Goal: Task Accomplishment & Management: Use online tool/utility

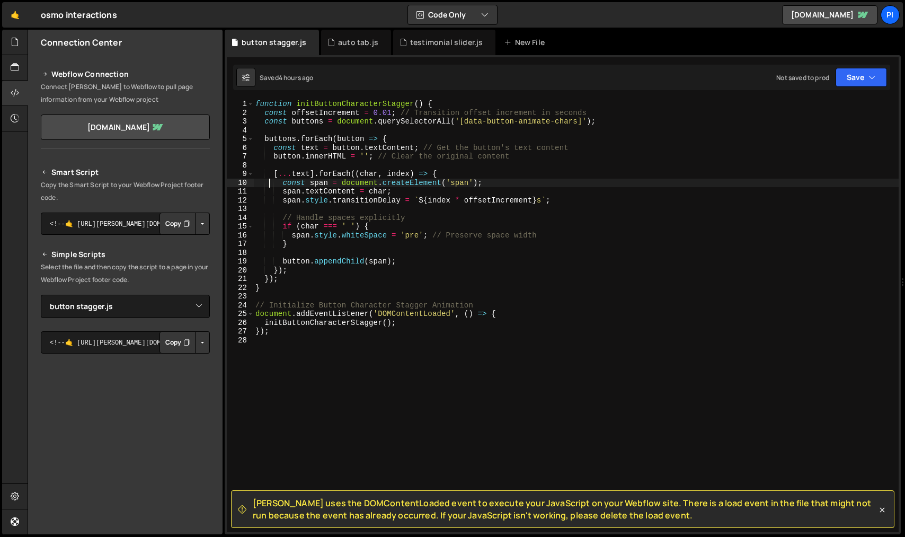
select select "44724"
click at [524, 46] on div "New File" at bounding box center [526, 42] width 45 height 11
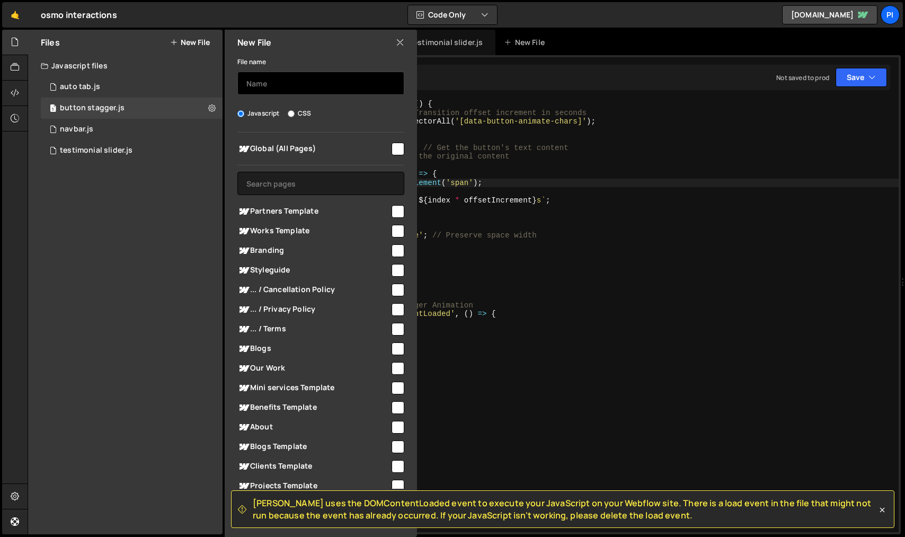
click at [311, 84] on input "text" at bounding box center [320, 83] width 167 height 23
type input "sub solution"
click at [395, 153] on input "checkbox" at bounding box center [398, 149] width 13 height 13
checkbox input "true"
click at [883, 508] on icon at bounding box center [882, 510] width 11 height 11
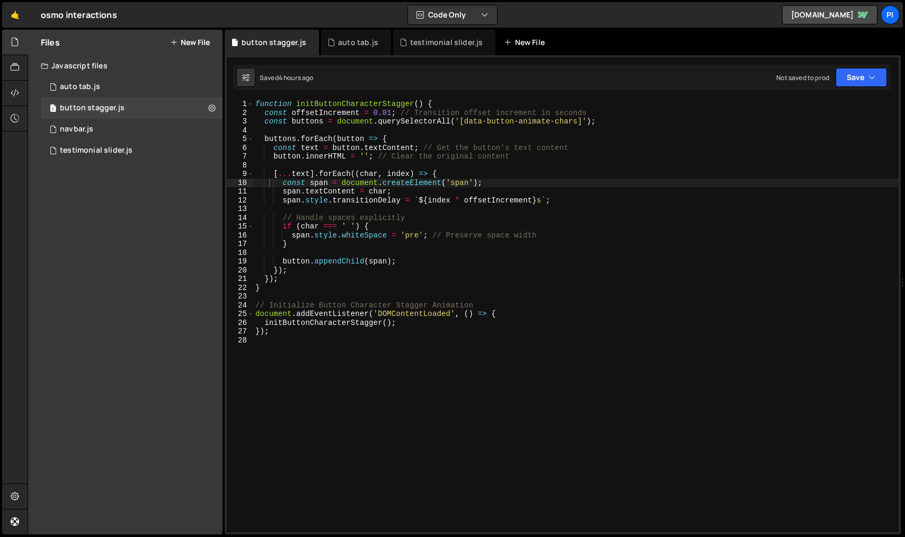
click at [514, 45] on div "New File" at bounding box center [526, 42] width 45 height 11
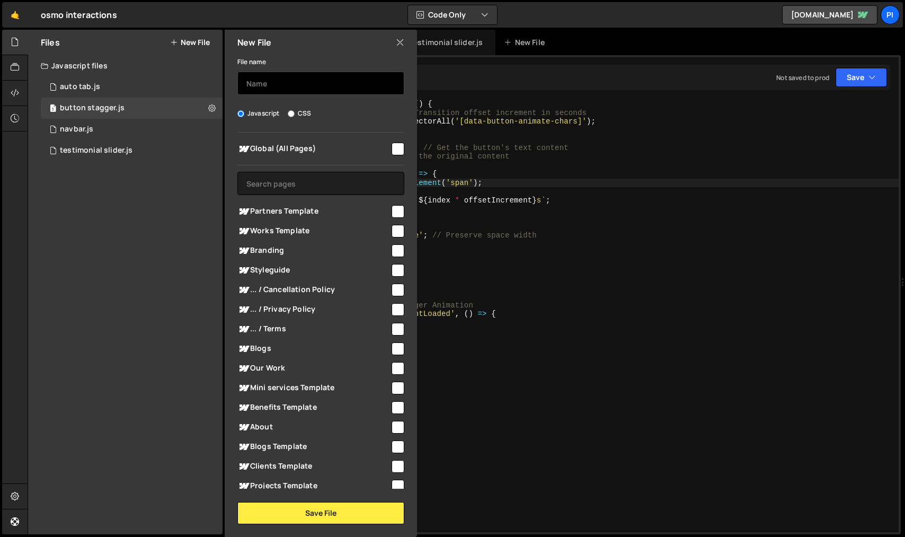
click at [333, 93] on input "text" at bounding box center [320, 83] width 167 height 23
type input "sub solution hover"
click at [366, 151] on span "Global (All Pages)" at bounding box center [313, 149] width 153 height 13
checkbox input "true"
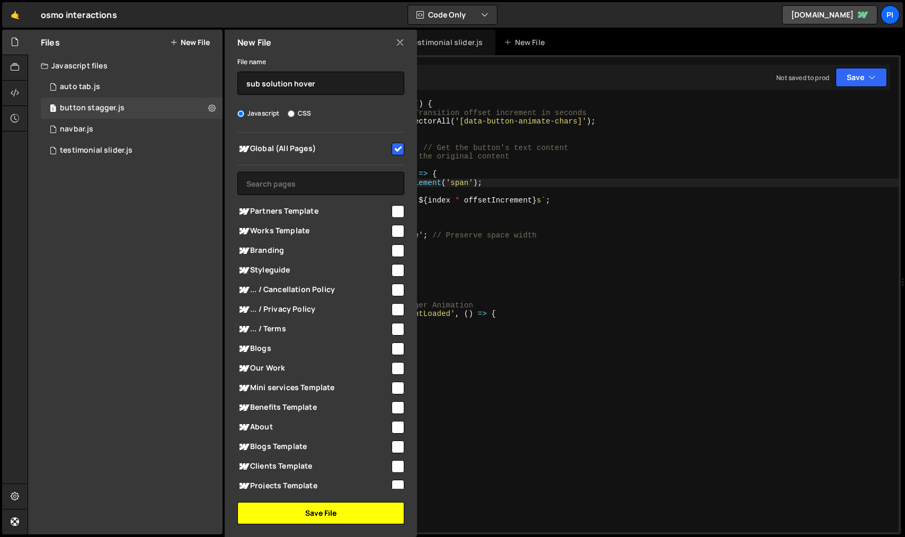
click at [315, 509] on button "Save File" at bounding box center [320, 513] width 167 height 22
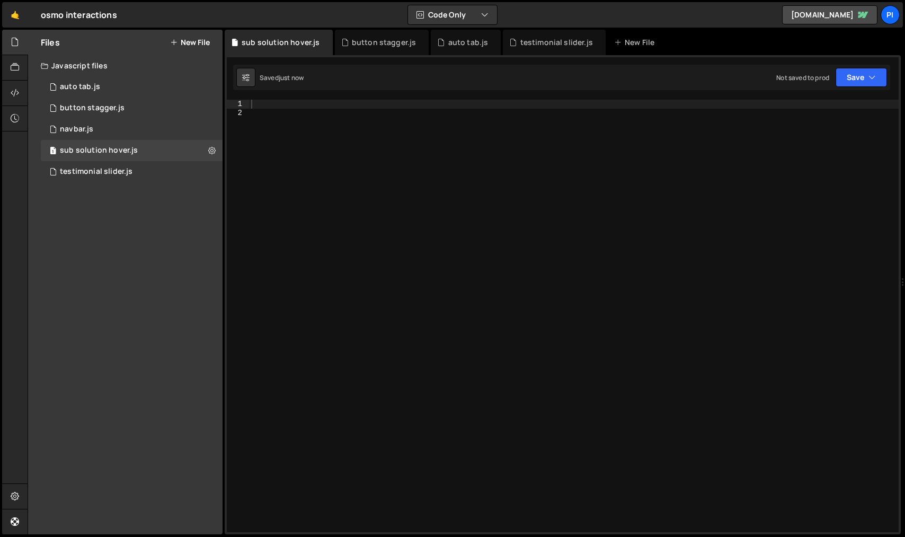
click at [294, 107] on div at bounding box center [574, 325] width 650 height 450
paste textarea "<script src="[URL][DOMAIN_NAME]"></script>"
type textarea "<script src="[URL][DOMAIN_NAME]"></script>"
paste textarea "})"
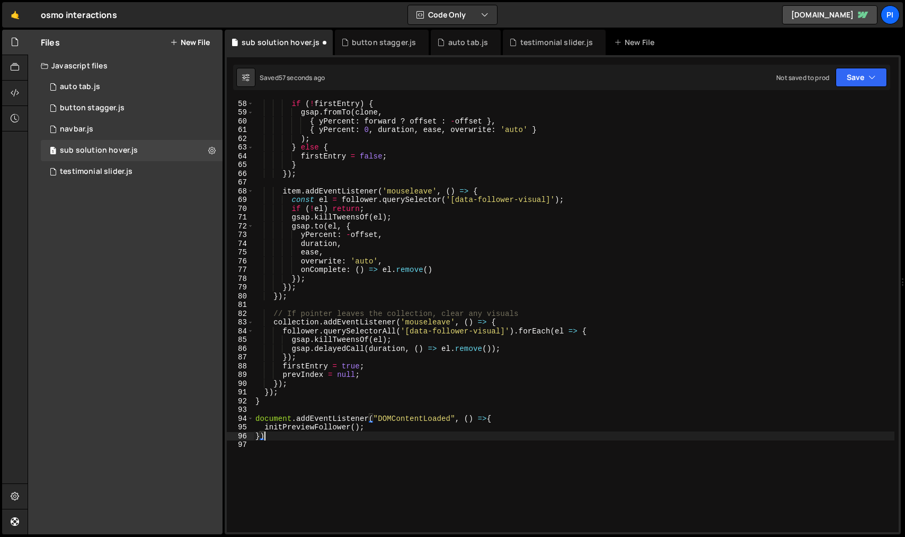
scroll to position [499, 0]
type textarea "})"
click at [860, 76] on button "Save" at bounding box center [861, 77] width 51 height 19
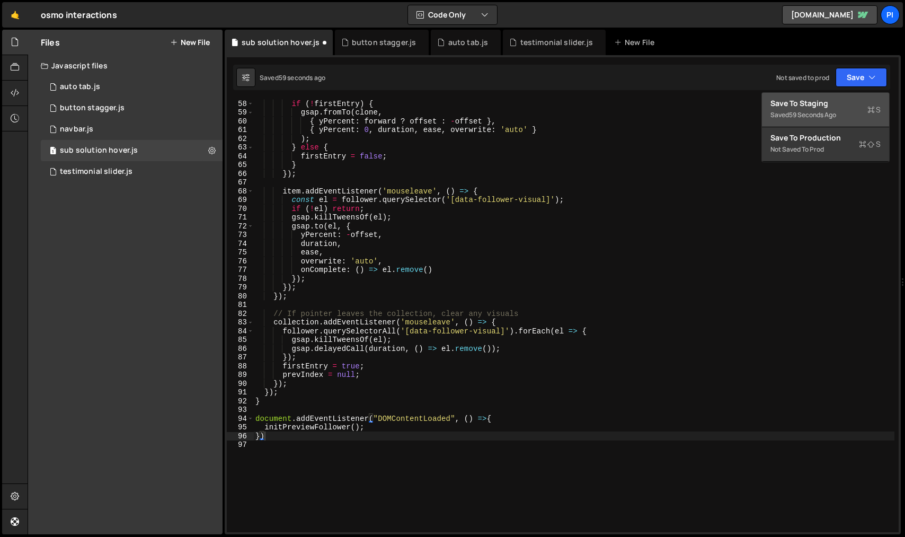
click at [862, 108] on div "Save to Staging S" at bounding box center [826, 103] width 110 height 11
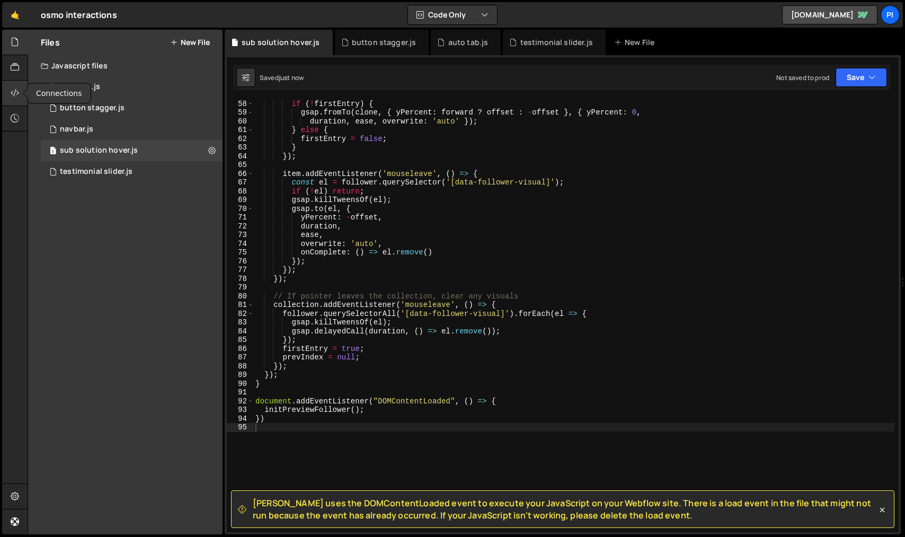
click at [16, 93] on icon at bounding box center [15, 93] width 8 height 12
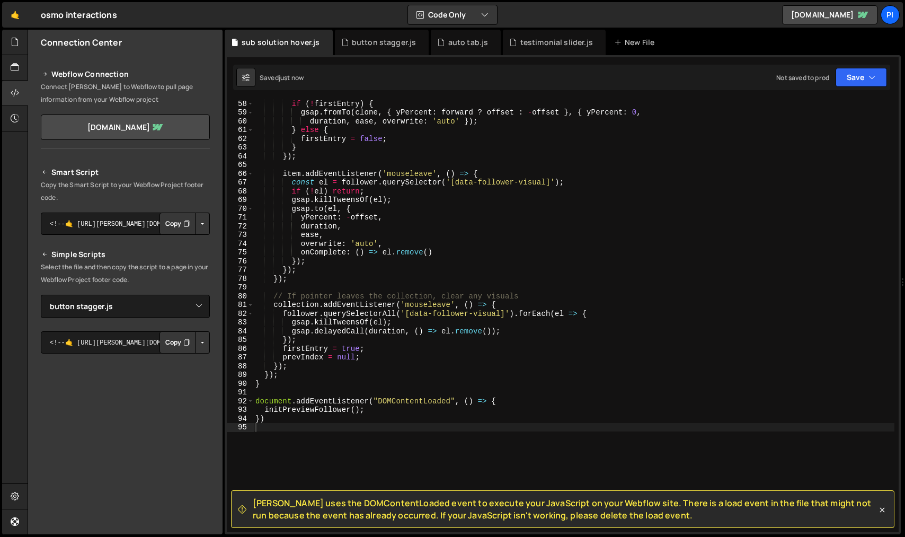
click at [199, 343] on button "Button group with nested dropdown" at bounding box center [202, 342] width 15 height 22
click at [193, 360] on link "Copy Staging js" at bounding box center [165, 362] width 88 height 15
click at [188, 305] on select "Select File auto tab.js navbar.js testimonial slider.js button stagger.js sub s…" at bounding box center [125, 306] width 169 height 23
select select "44750"
click at [41, 295] on select "Select File auto tab.js navbar.js testimonial slider.js button stagger.js sub s…" at bounding box center [125, 306] width 169 height 23
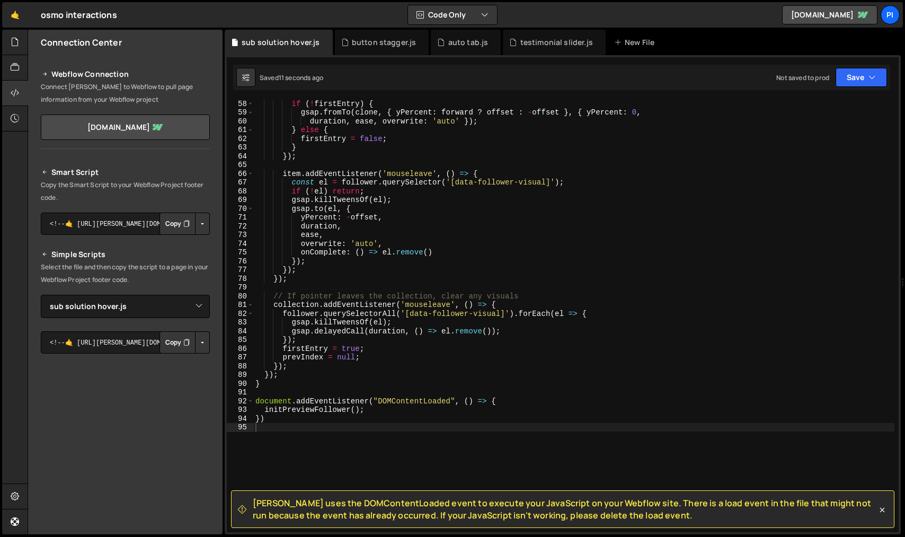
click at [198, 339] on button "Button group with nested dropdown" at bounding box center [202, 342] width 15 height 22
click at [195, 360] on link "Copy Staging js" at bounding box center [165, 362] width 88 height 15
click at [883, 508] on icon at bounding box center [882, 510] width 11 height 11
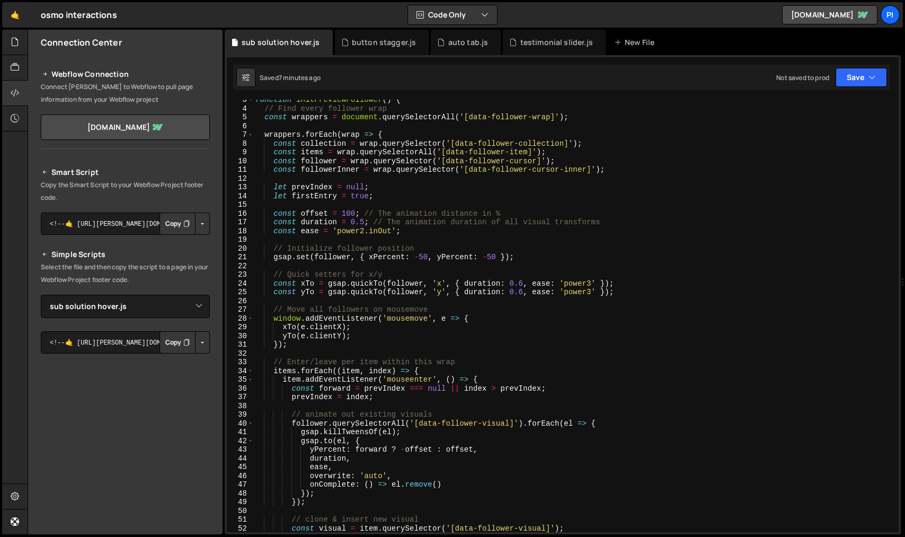
scroll to position [0, 0]
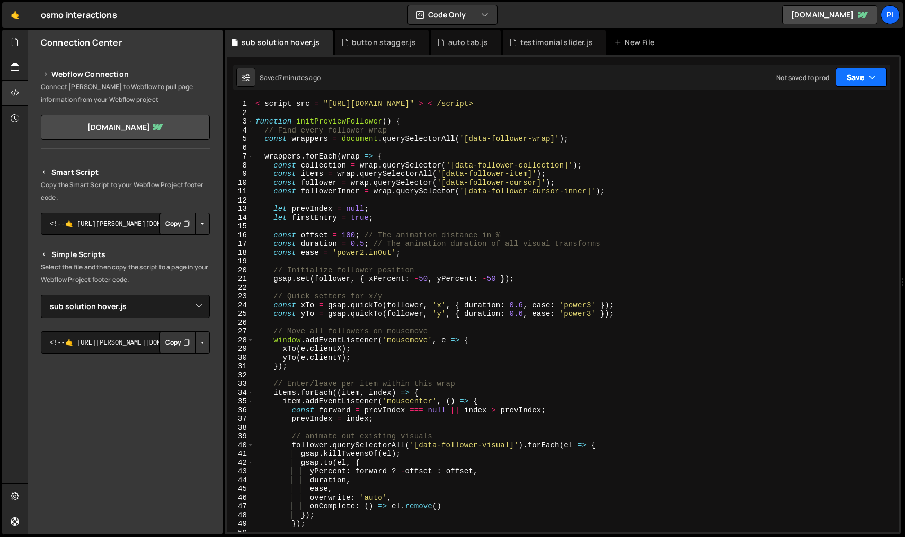
click at [872, 78] on icon "button" at bounding box center [872, 77] width 7 height 11
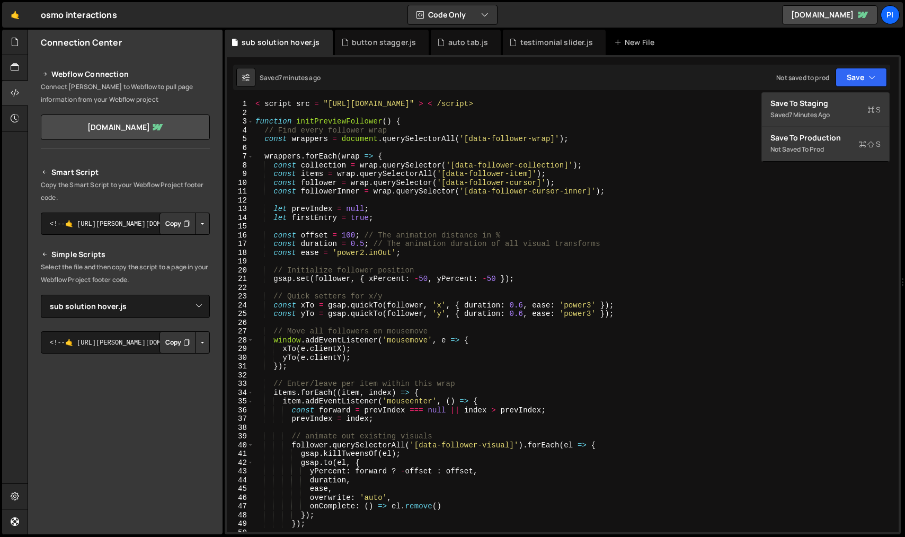
click at [726, 130] on div "< script src = "[URL][DOMAIN_NAME]" > < /script> function initPreviewFollower (…" at bounding box center [573, 325] width 641 height 450
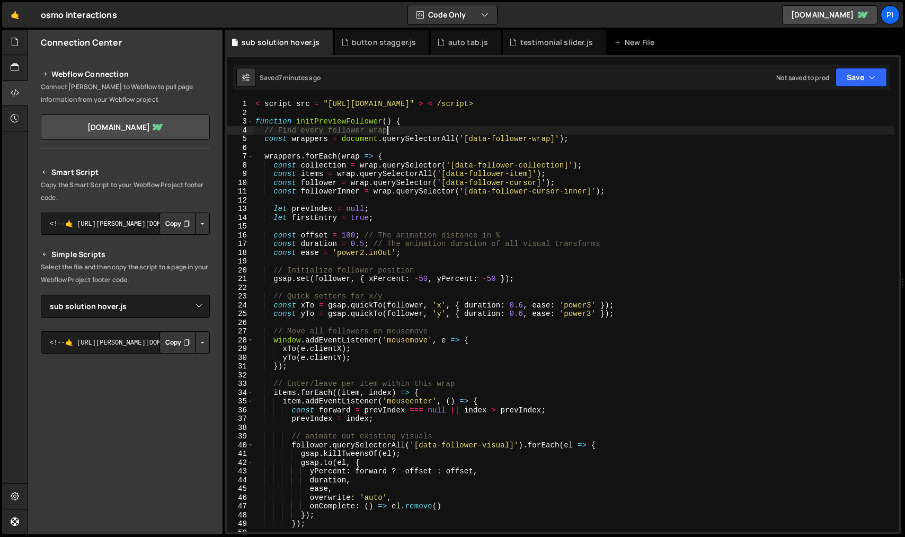
click at [674, 100] on div "< script src = "[URL][DOMAIN_NAME]" > < /script> function initPreviewFollower (…" at bounding box center [573, 325] width 641 height 450
type textarea "< script src = "[URL][DOMAIN_NAME]" > < /script>"
click at [375, 38] on div "button stagger.js" at bounding box center [384, 42] width 65 height 11
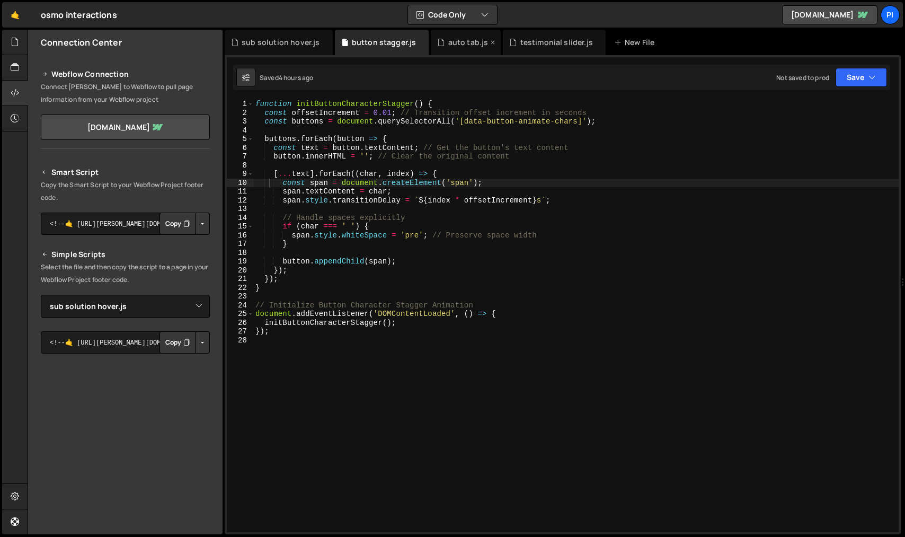
click at [456, 48] on div "auto tab.js" at bounding box center [466, 42] width 70 height 25
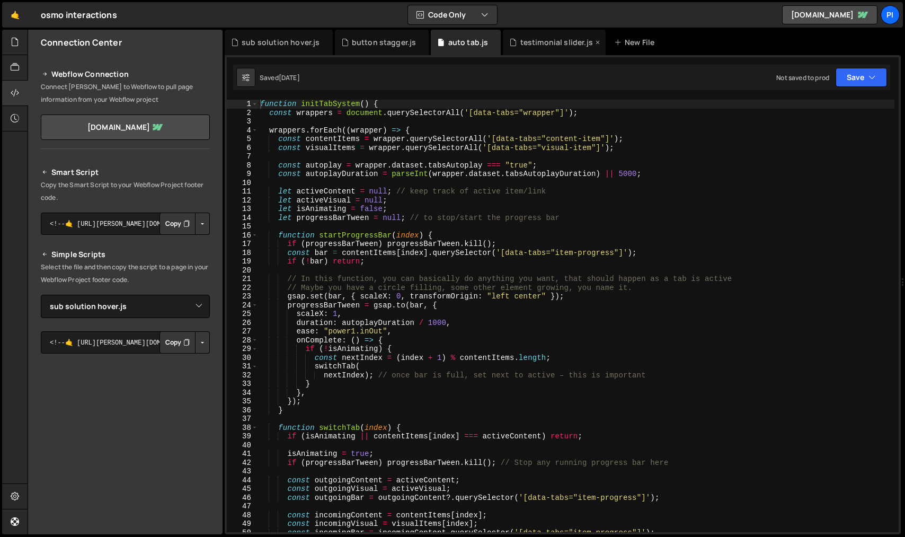
click at [557, 38] on div "testimonial slider.js" at bounding box center [557, 42] width 73 height 11
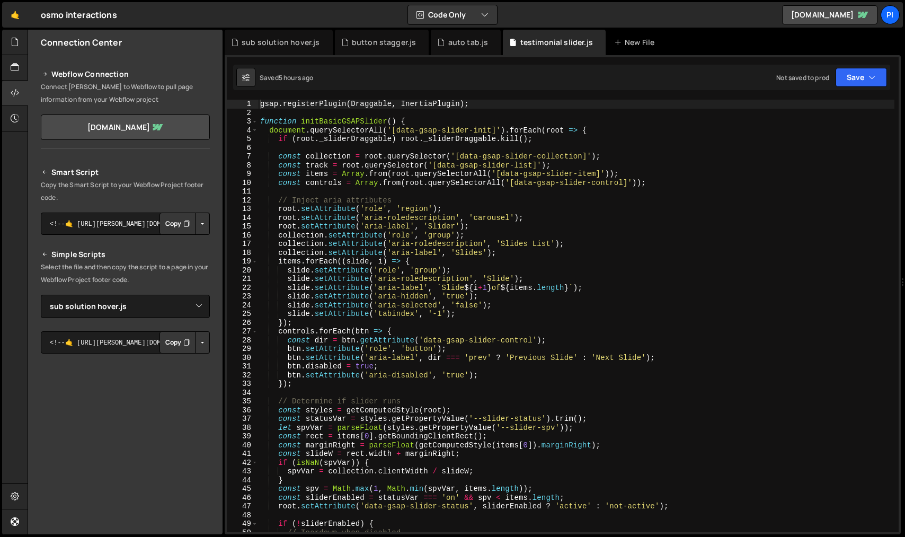
scroll to position [6978, 0]
click at [283, 44] on div "sub solution hover.js" at bounding box center [281, 42] width 78 height 11
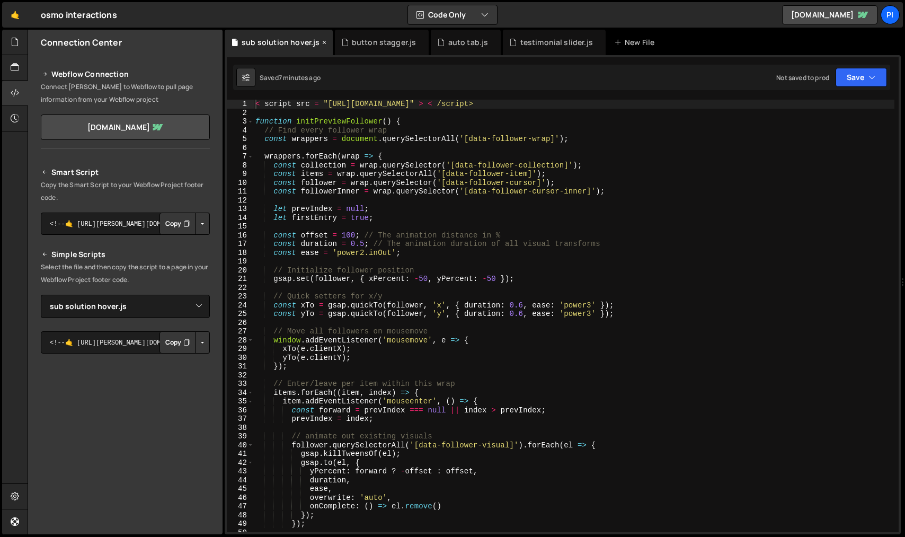
scroll to position [0, 0]
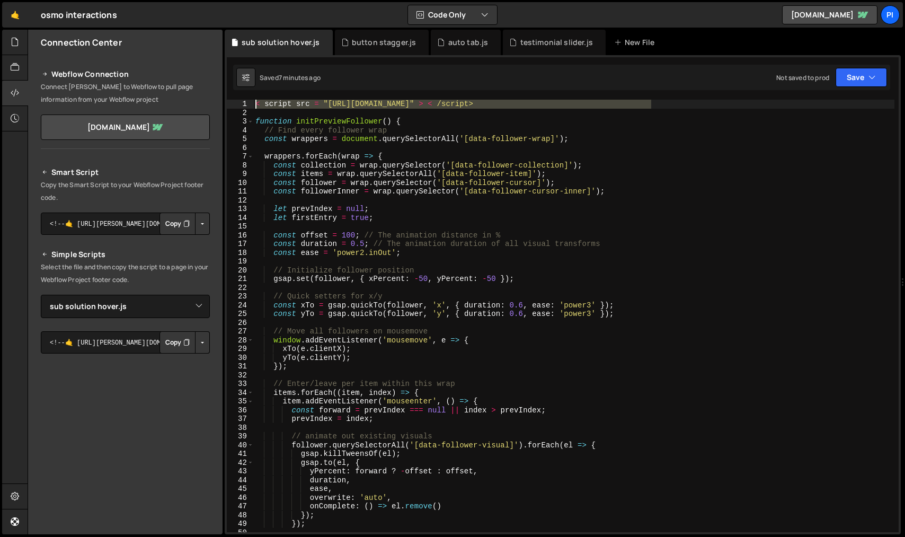
drag, startPoint x: 669, startPoint y: 106, endPoint x: 255, endPoint y: 105, distance: 413.4
click at [255, 105] on div "< script src = "[URL][DOMAIN_NAME]" > < /script> function initPreviewFollower (…" at bounding box center [573, 325] width 641 height 450
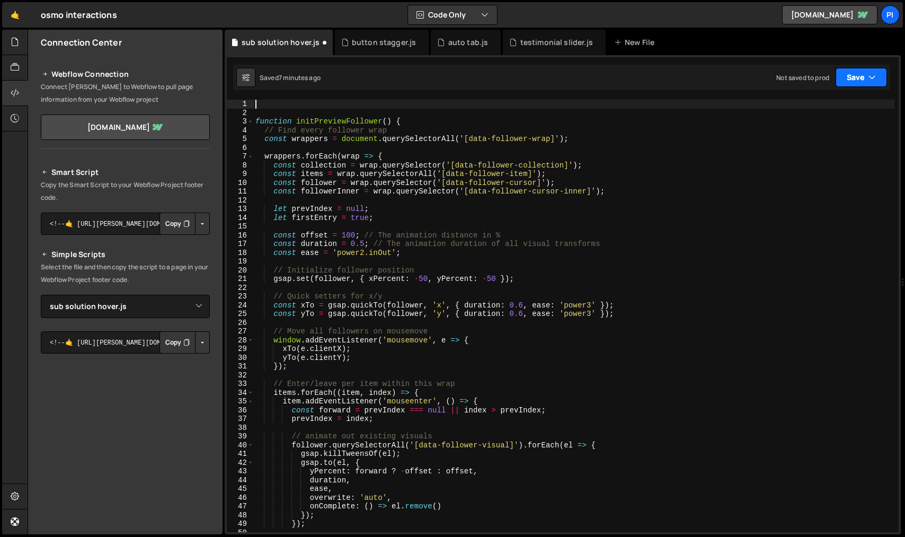
click at [875, 77] on icon "button" at bounding box center [872, 77] width 7 height 11
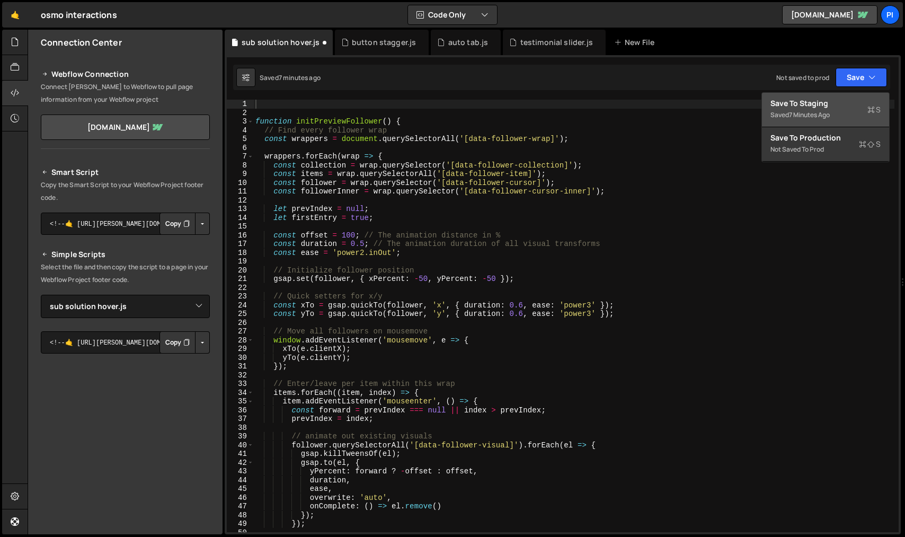
click at [814, 99] on div "Save to Staging S" at bounding box center [826, 103] width 110 height 11
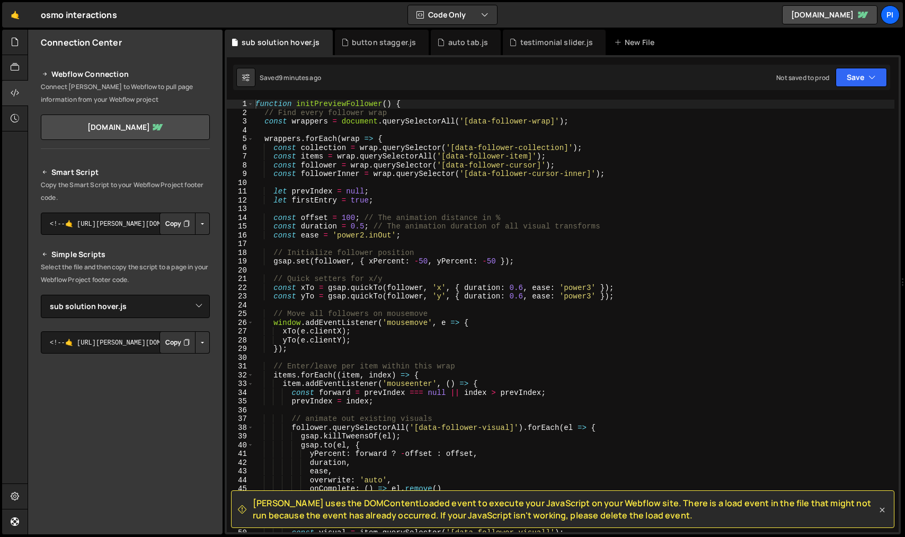
click at [884, 511] on icon at bounding box center [882, 510] width 11 height 11
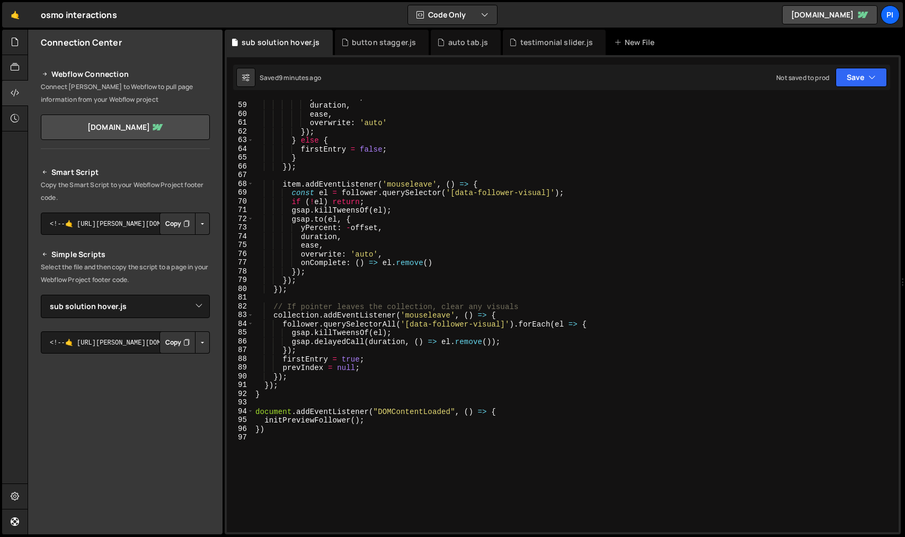
scroll to position [628, 0]
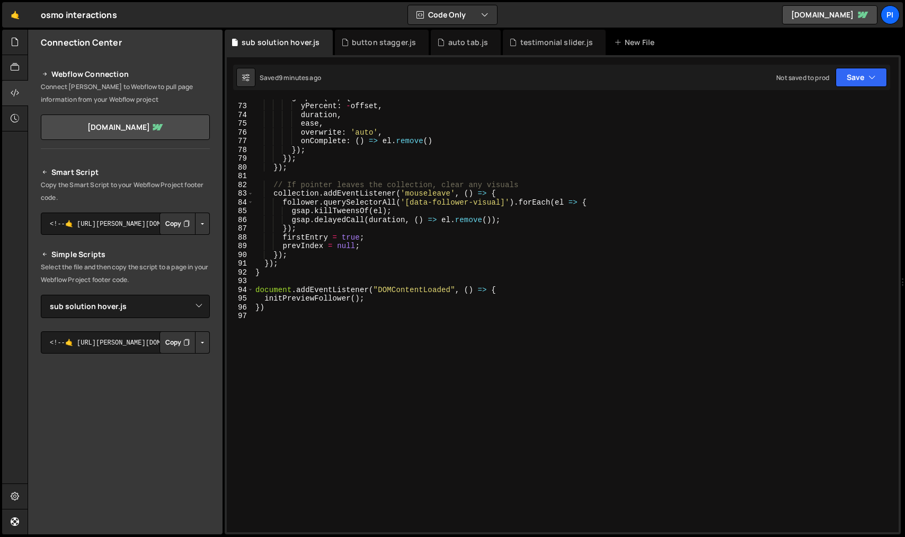
click at [438, 328] on div "gsap . to ( el , { yPercent : - offset , duration , ease , overwrite : 'auto' ,…" at bounding box center [573, 318] width 641 height 450
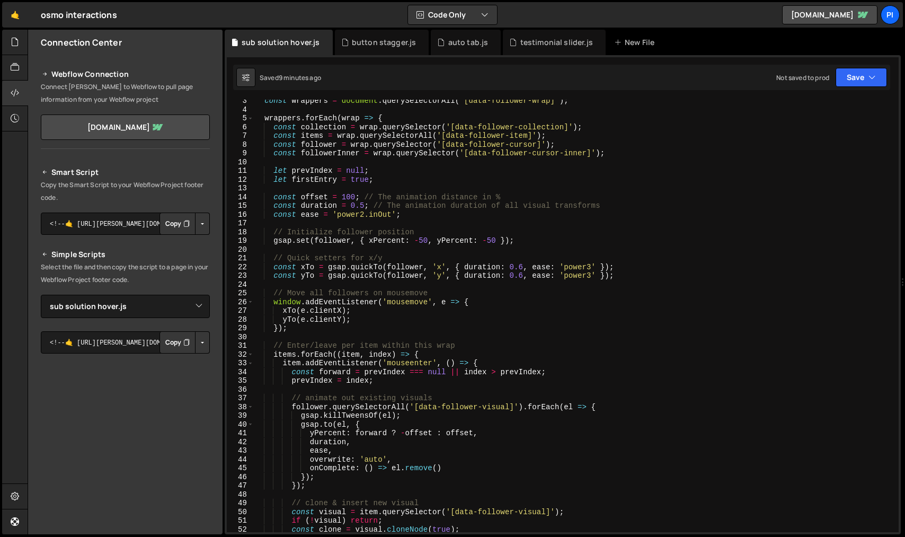
scroll to position [0, 0]
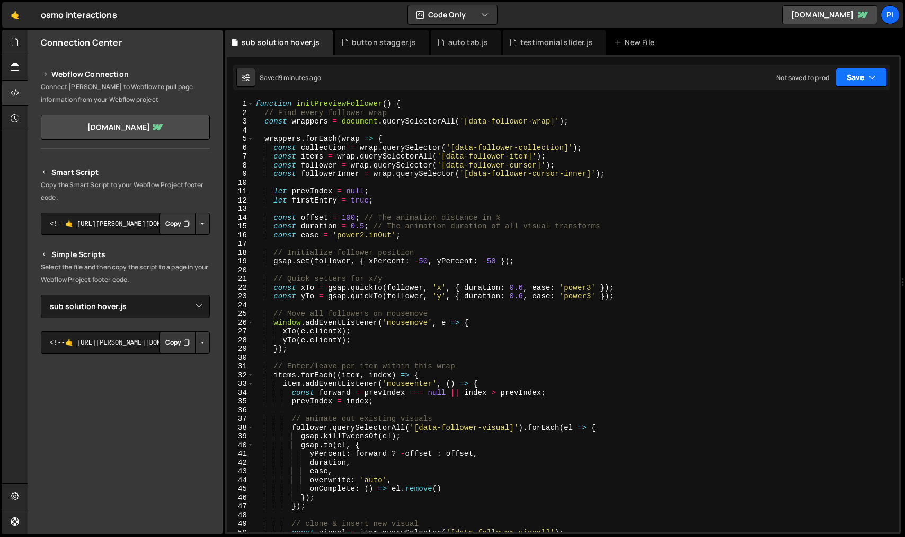
click at [862, 80] on button "Save" at bounding box center [861, 77] width 51 height 19
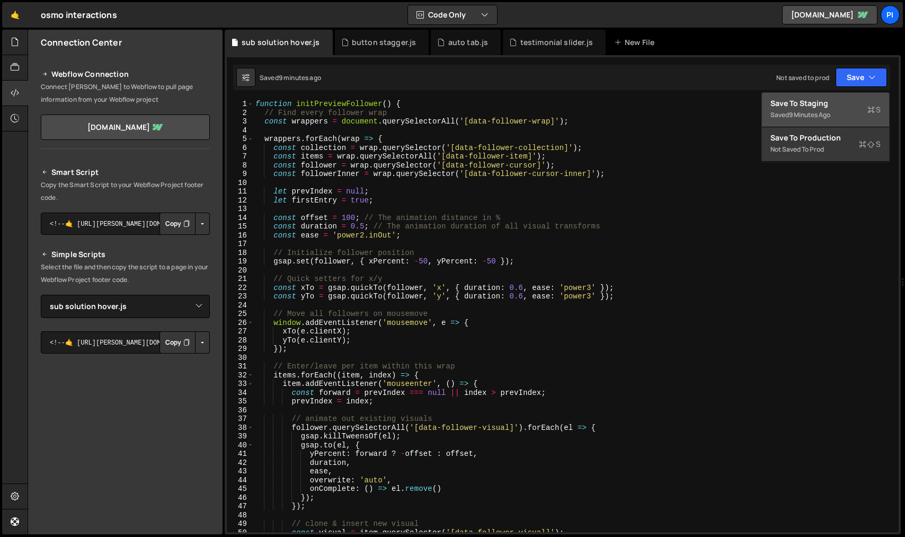
click at [860, 98] on div "Save to Staging S" at bounding box center [826, 103] width 110 height 11
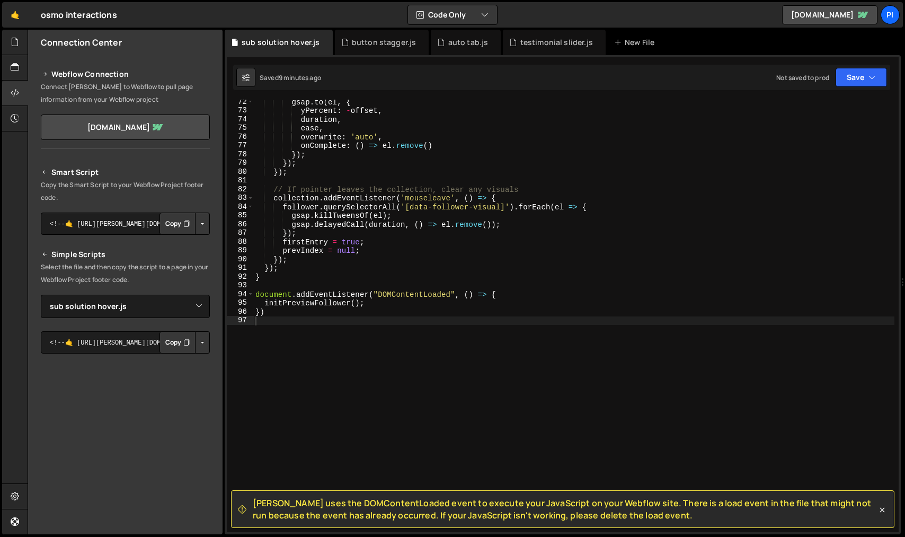
scroll to position [628, 0]
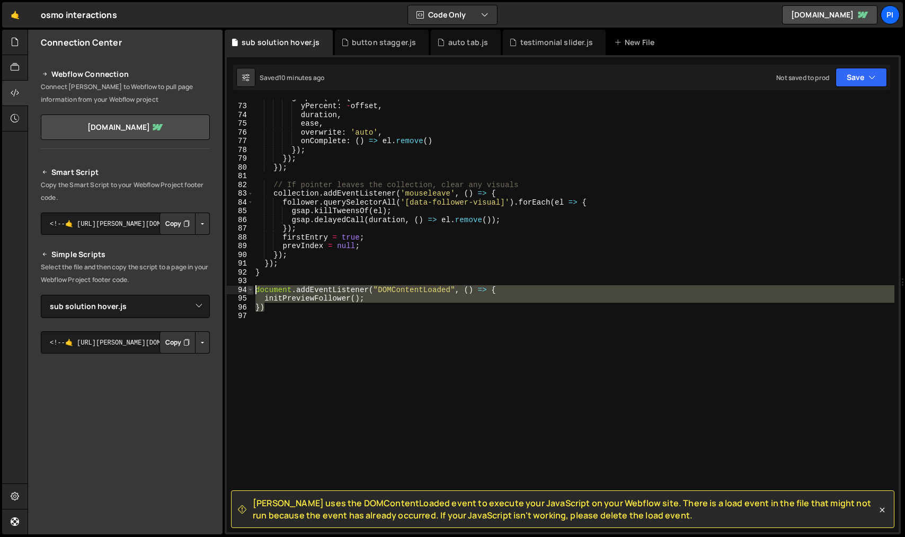
drag, startPoint x: 392, startPoint y: 304, endPoint x: 249, endPoint y: 289, distance: 144.4
click at [249, 289] on div "}) 72 73 74 75 76 77 78 79 80 81 82 83 84 85 86 87 88 89 90 91 92 93 94 95 96 9…" at bounding box center [563, 316] width 672 height 433
type textarea "document.addEventListener("DOMContentLoaded", () => { initPreviewFollower();"
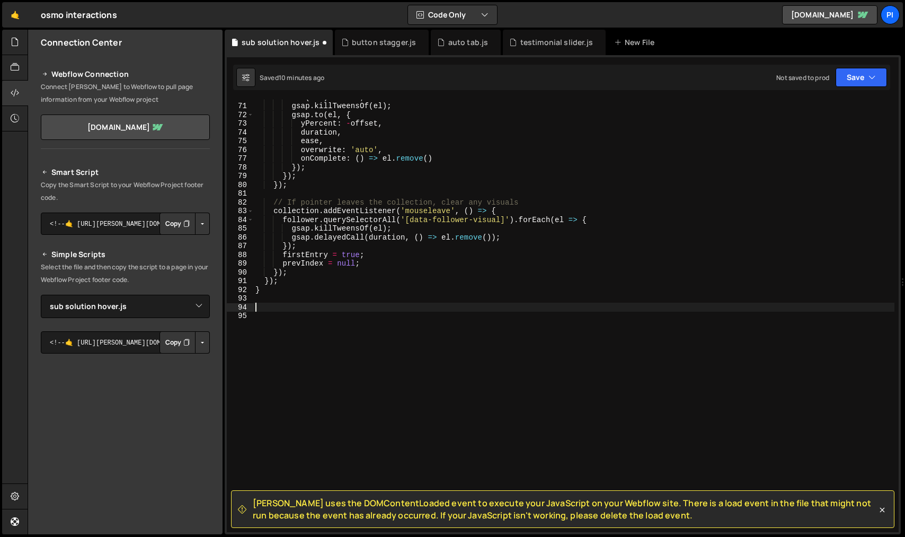
scroll to position [610, 0]
click at [880, 80] on button "Save" at bounding box center [861, 77] width 51 height 19
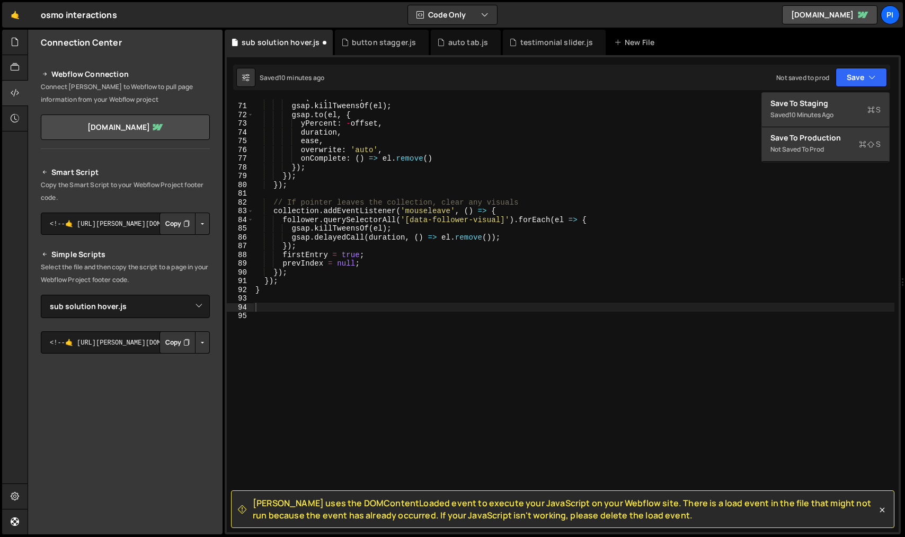
click at [599, 266] on div "if ( ! el ) return ; gsap . killTweensOf ( el ) ; gsap . to ( el , { yPercent :…" at bounding box center [573, 318] width 641 height 450
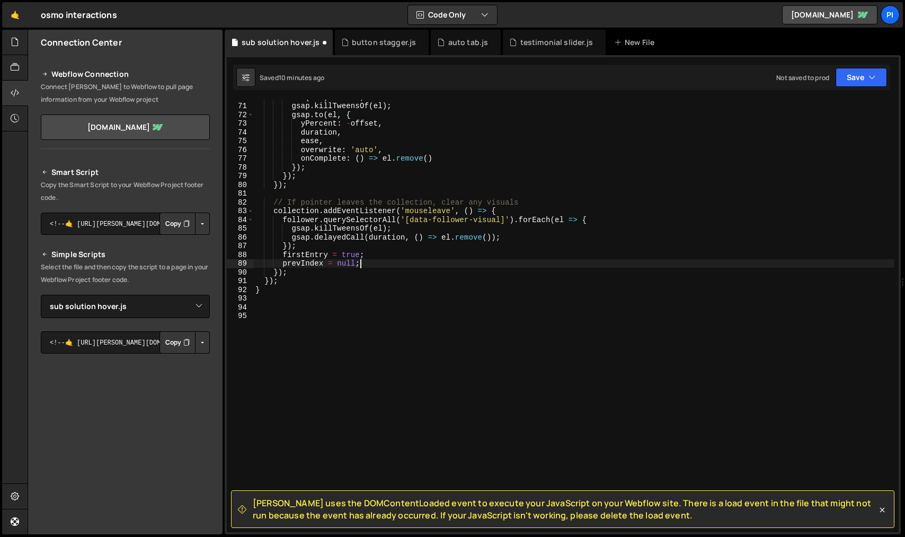
type textarea "initPreviewFollower(); })"
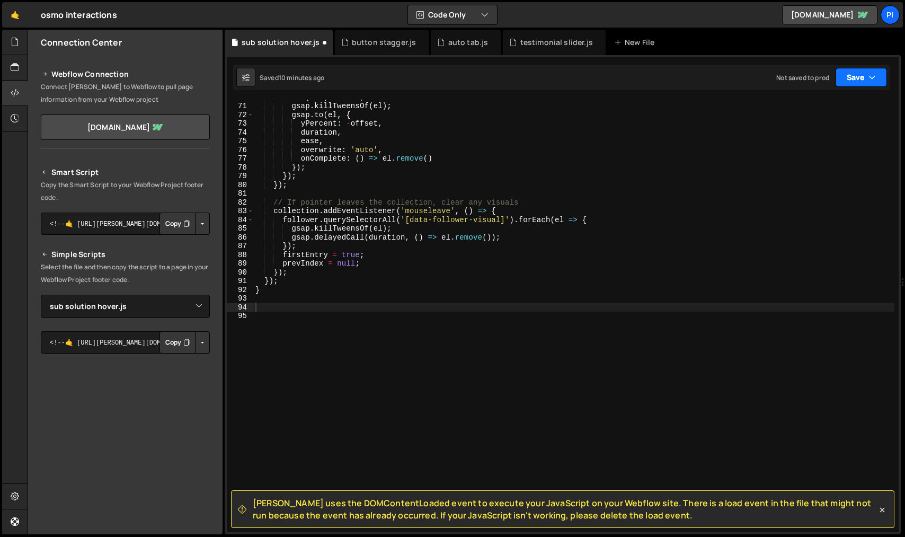
click at [878, 76] on button "Save" at bounding box center [861, 77] width 51 height 19
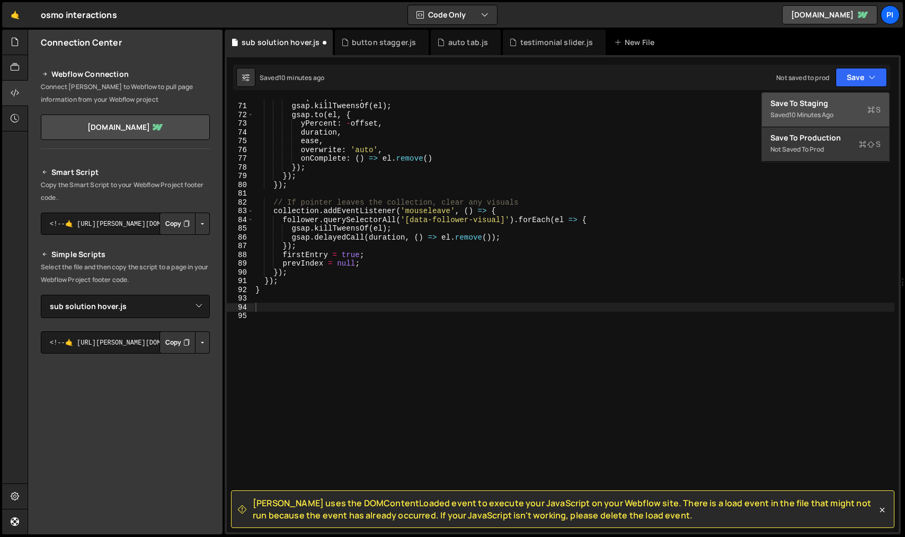
click at [849, 113] on div "Saved 10 minutes ago" at bounding box center [826, 115] width 110 height 13
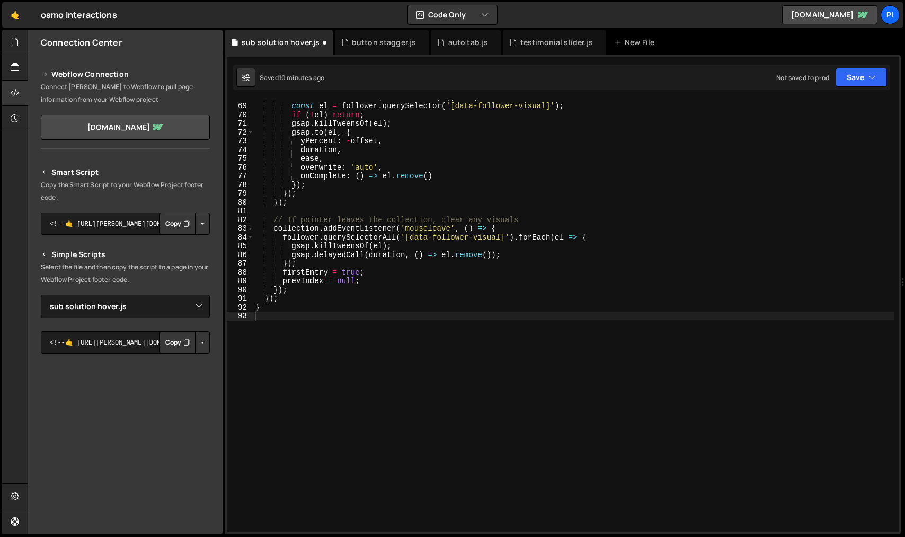
scroll to position [593, 0]
click at [869, 83] on button "Save" at bounding box center [861, 77] width 51 height 19
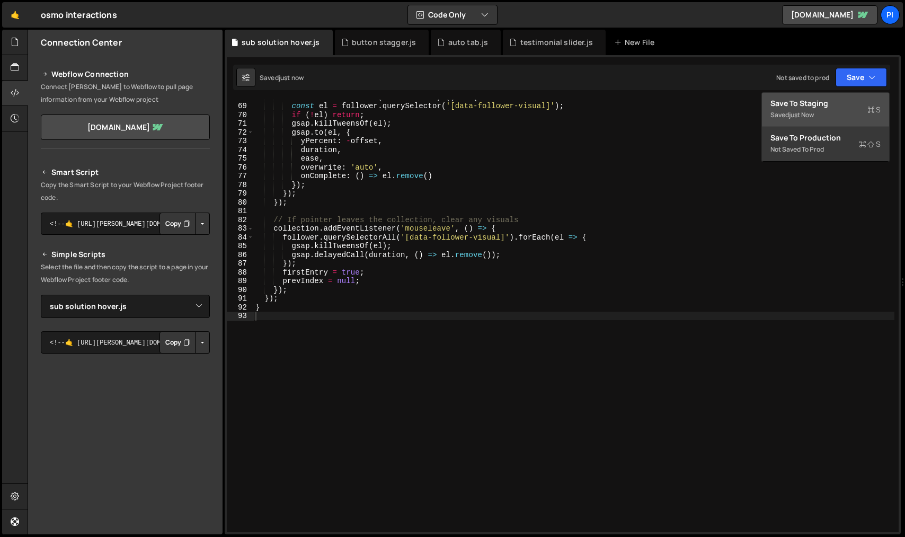
click at [858, 102] on div "Save to Staging S" at bounding box center [826, 103] width 110 height 11
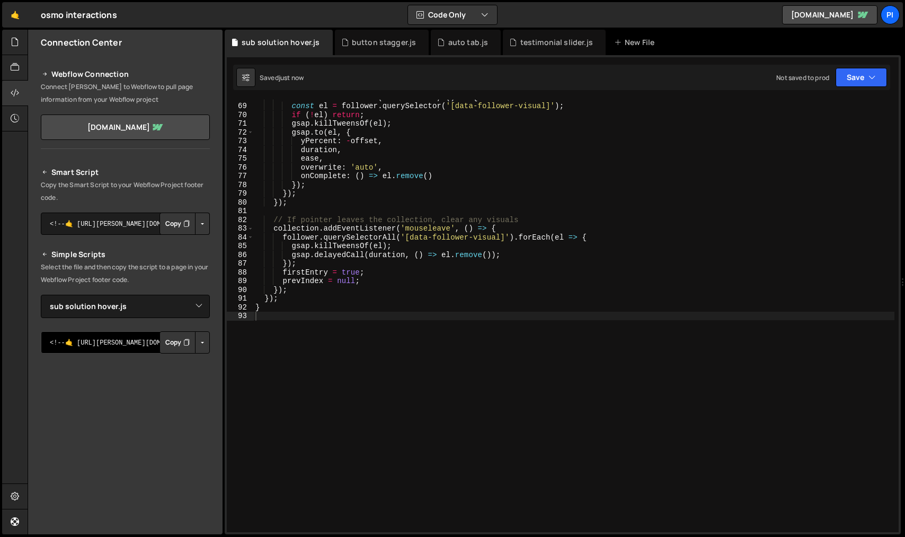
click at [93, 348] on textarea "<!--🤙 [URL][PERSON_NAME][DOMAIN_NAME]> <script>document.addEventListener("DOMCo…" at bounding box center [125, 342] width 169 height 22
click at [197, 339] on button "Button group with nested dropdown" at bounding box center [202, 342] width 15 height 22
click at [187, 361] on link "Copy Staging js" at bounding box center [165, 362] width 88 height 15
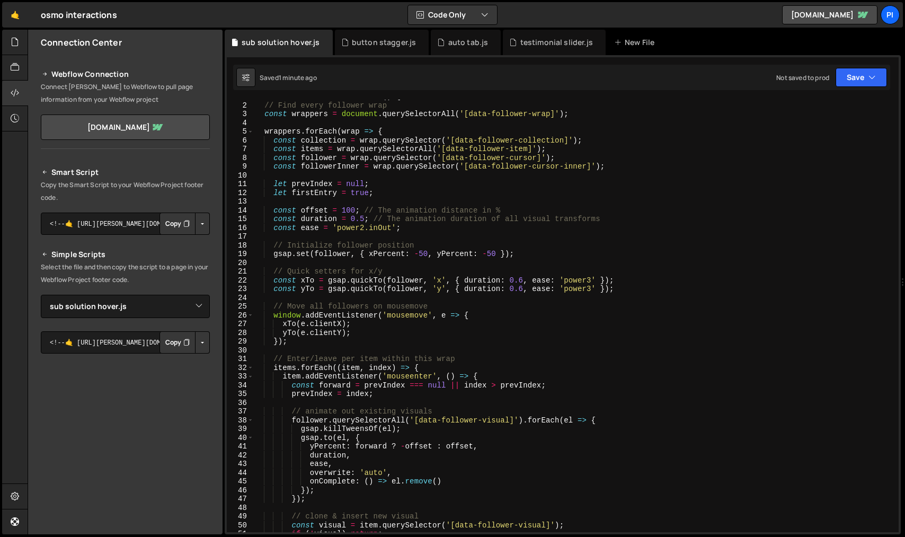
scroll to position [0, 0]
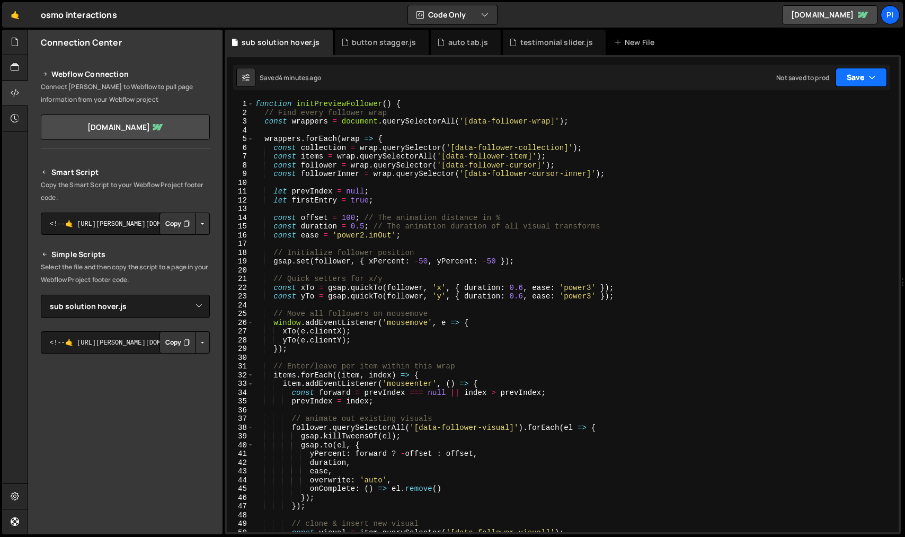
click at [856, 78] on button "Save" at bounding box center [861, 77] width 51 height 19
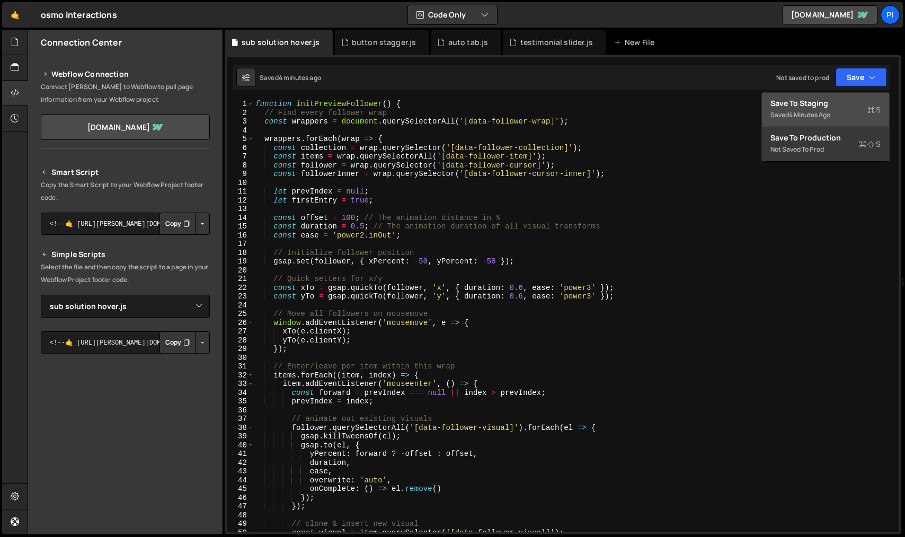
click at [796, 122] on button "Save to Staging S Saved 4 minutes ago" at bounding box center [825, 110] width 127 height 34
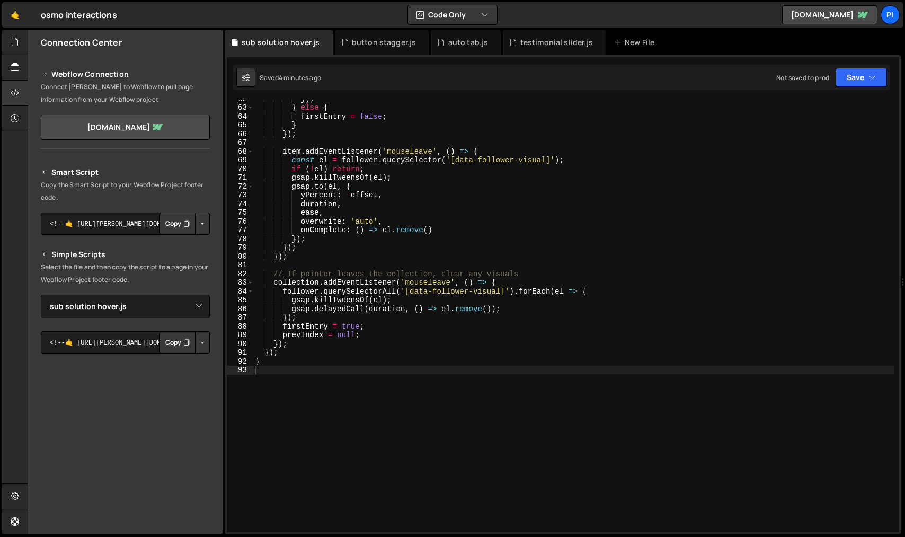
scroll to position [593, 0]
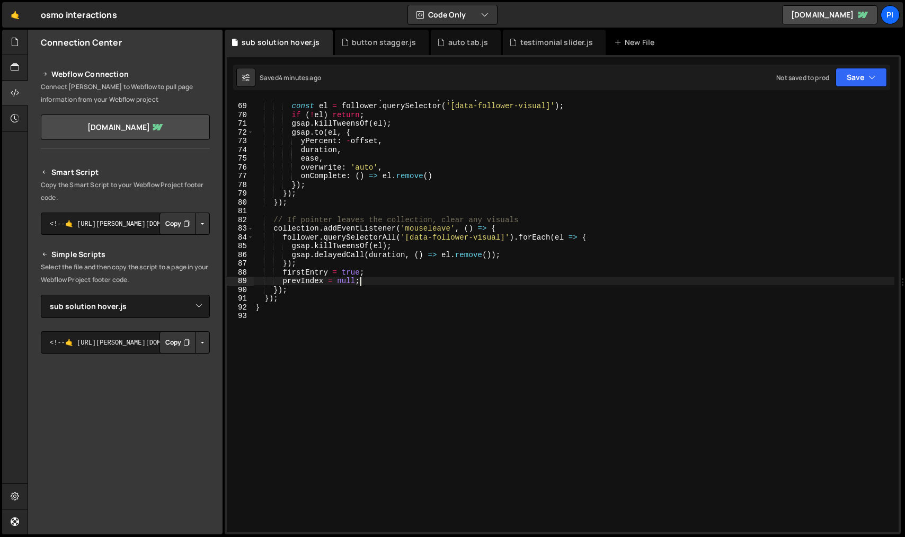
click at [613, 277] on div "item . addEventListener ( 'mouseleave' , ( ) => { const el = follower . querySe…" at bounding box center [573, 318] width 641 height 450
paste textarea "</style>"
type textarea "prevIndex = null;"
click at [259, 324] on div "item . addEventListener ( 'mouseleave' , ( ) => { const el = follower . querySe…" at bounding box center [573, 318] width 641 height 450
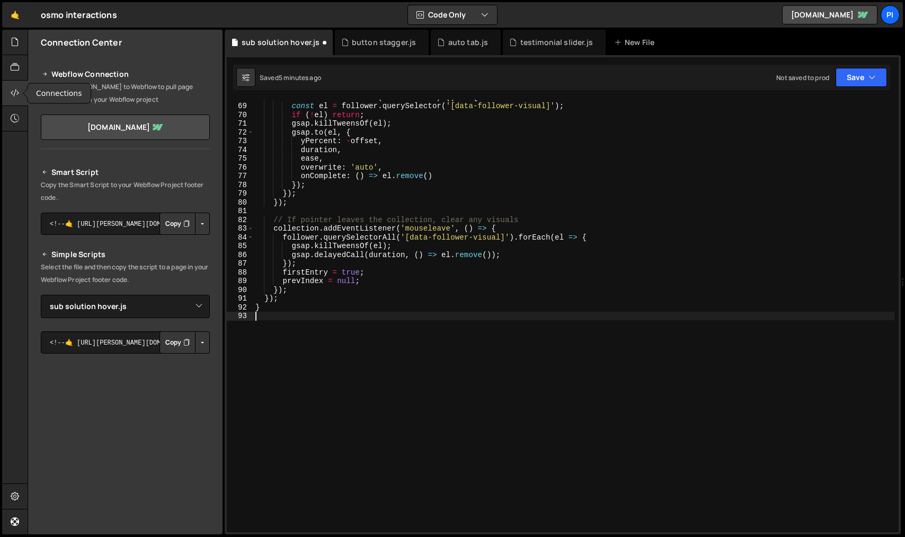
click at [20, 91] on div at bounding box center [15, 93] width 26 height 25
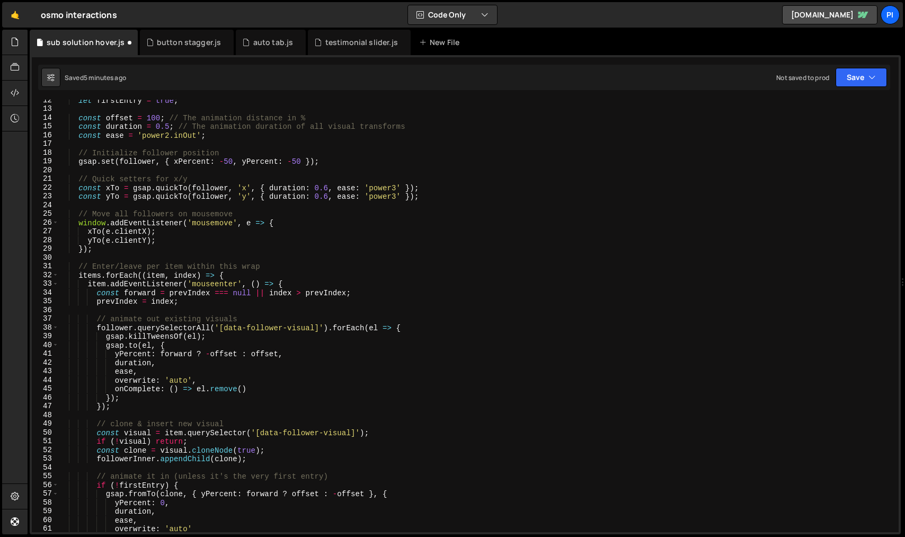
scroll to position [0, 0]
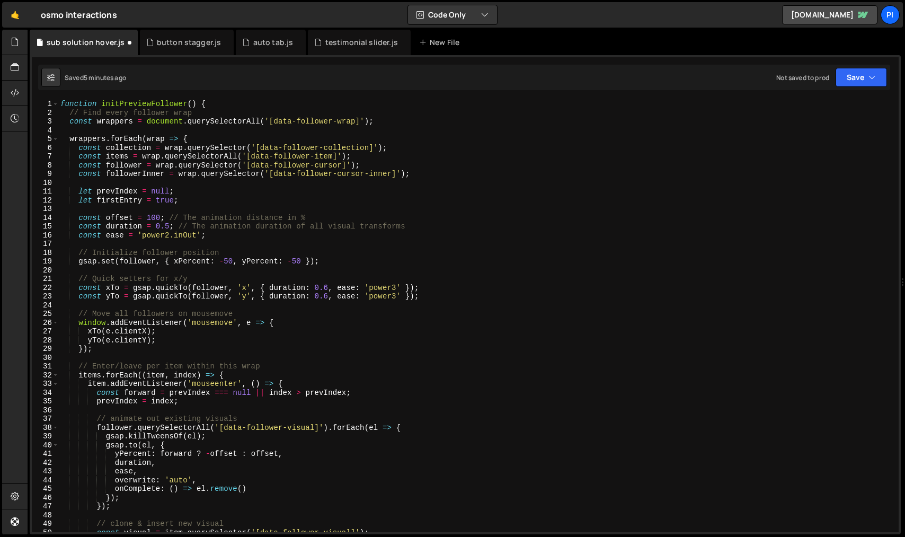
click at [348, 216] on div "function initPreviewFollower ( ) { // Find every follower wrap const wrappers =…" at bounding box center [476, 325] width 836 height 450
type textarea "const offset = 100; // The animation distance in %"
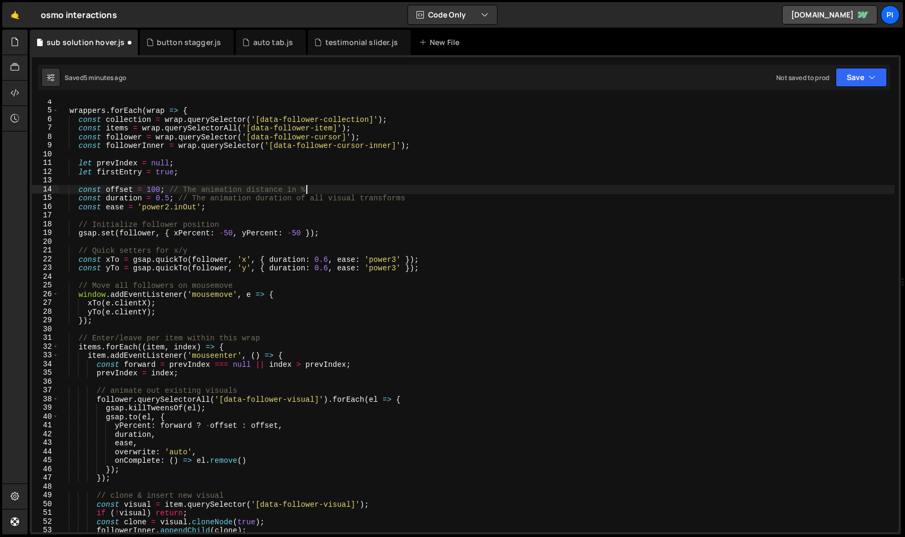
scroll to position [593, 0]
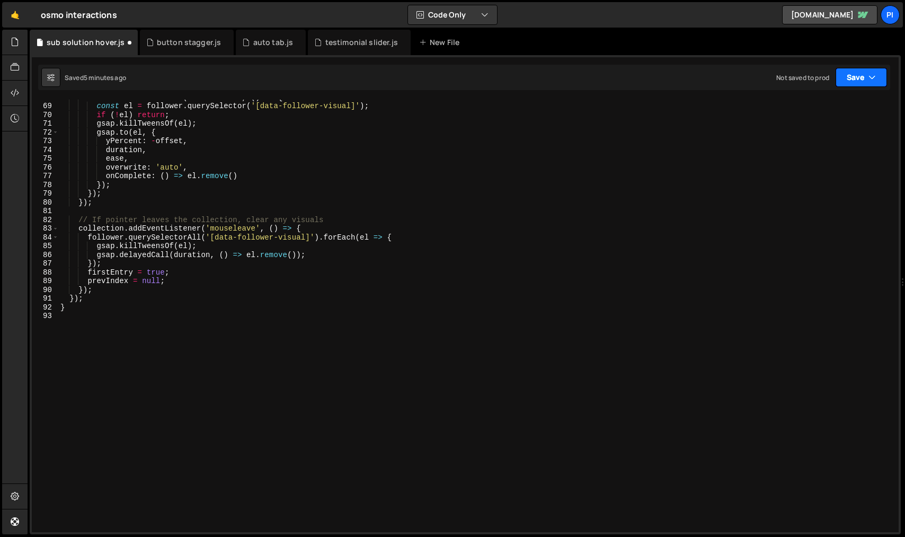
click at [858, 81] on button "Save" at bounding box center [861, 77] width 51 height 19
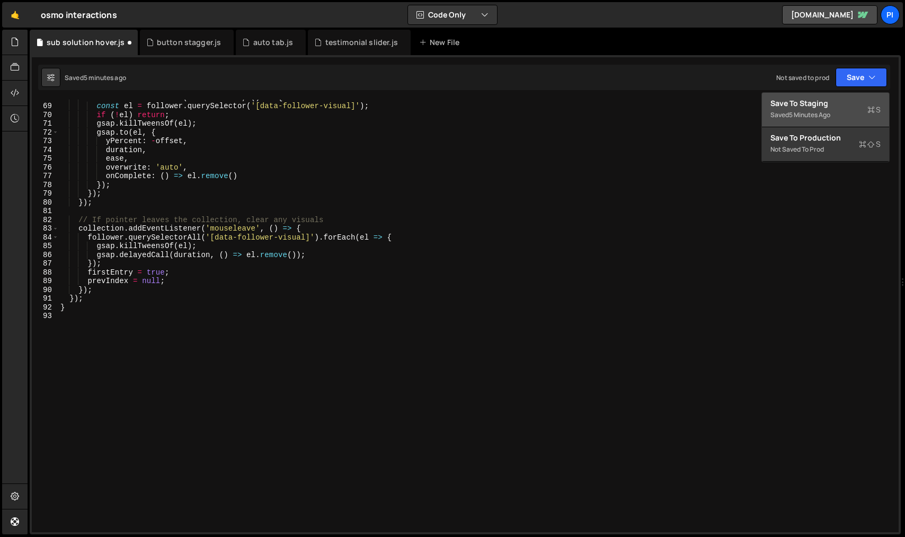
click at [847, 100] on div "Save to Staging S" at bounding box center [826, 103] width 110 height 11
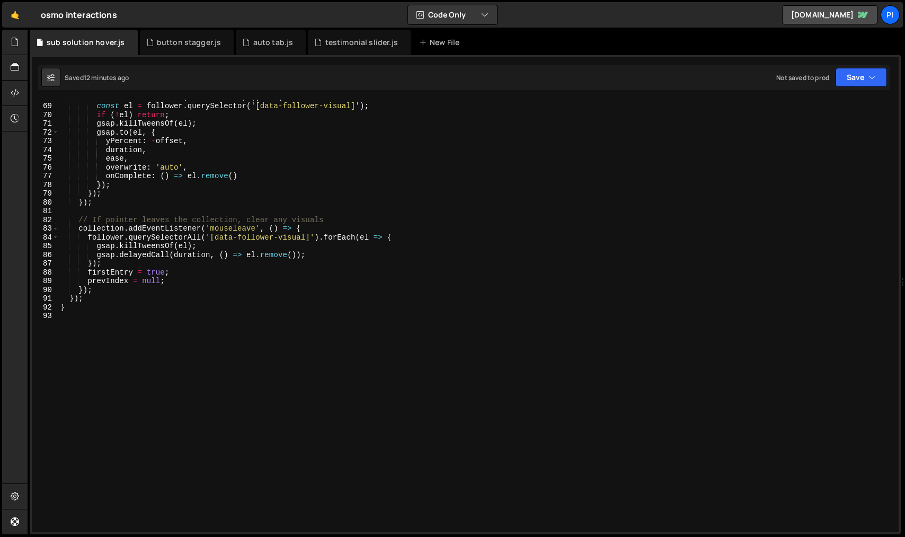
click at [358, 323] on div "item . addEventListener ( 'mouseleave' , ( ) => { const el = follower . querySe…" at bounding box center [476, 318] width 836 height 450
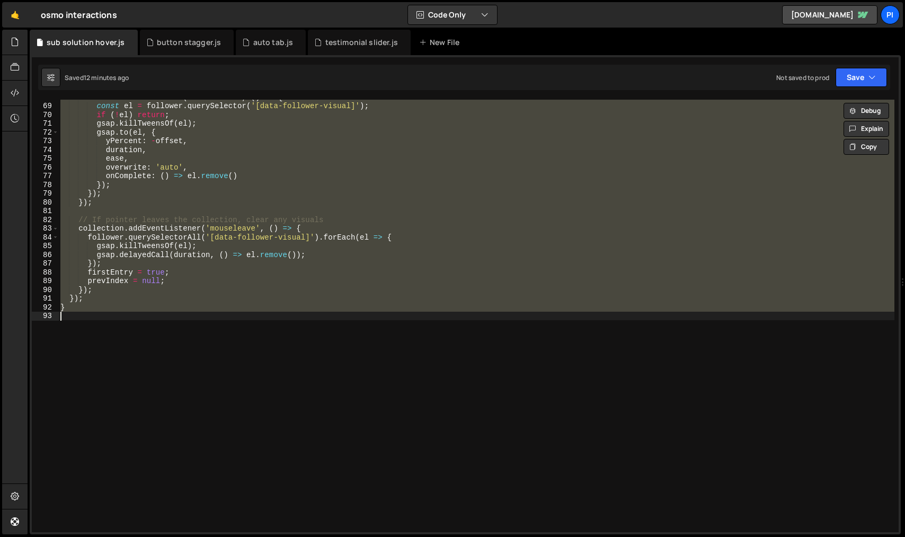
paste textarea ");"
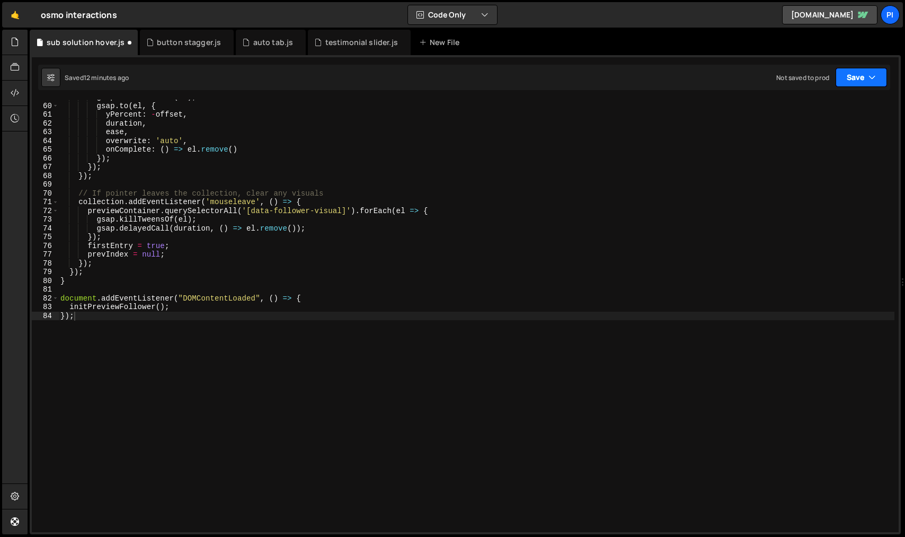
click at [861, 78] on button "Save" at bounding box center [861, 77] width 51 height 19
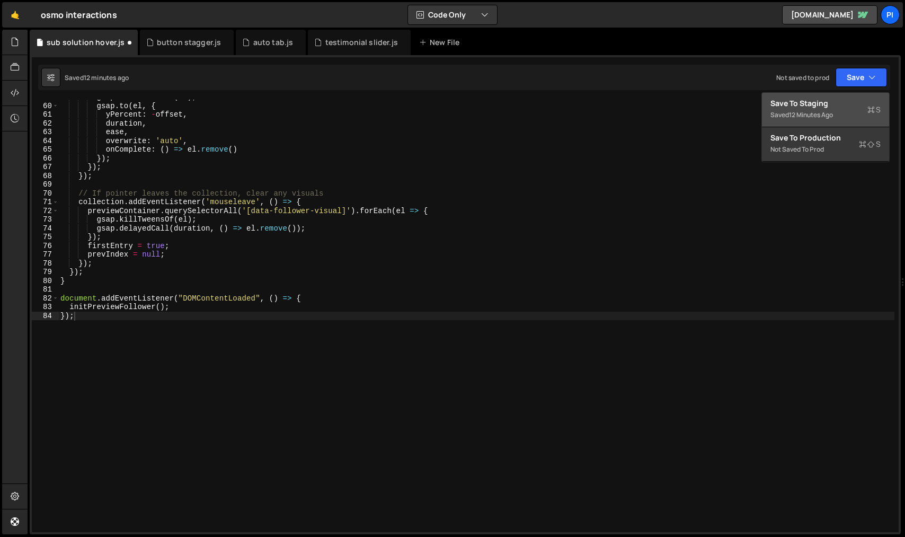
click at [841, 101] on div "Save to Staging S" at bounding box center [826, 103] width 110 height 11
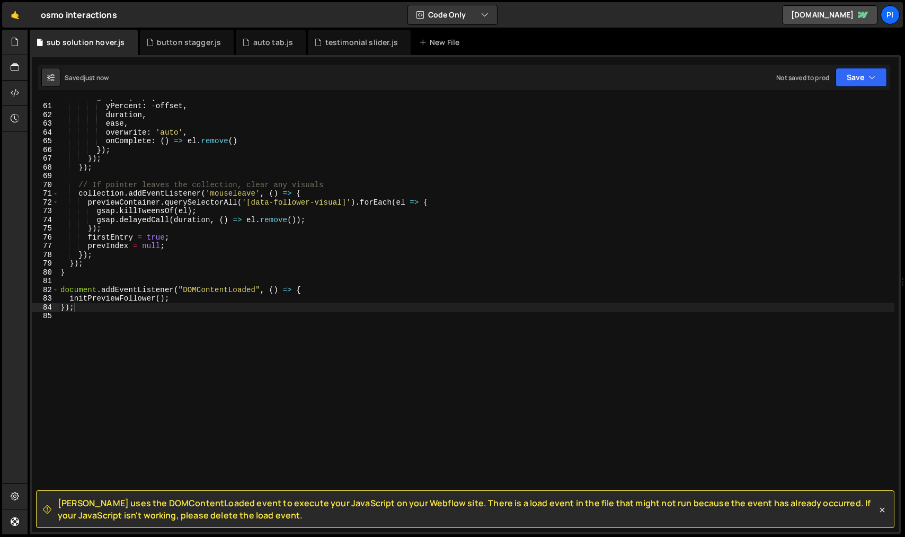
scroll to position [523, 0]
click at [304, 272] on div "gsap . to ( el , { yPercent : - offset , duration , ease , overwrite : 'auto' ,…" at bounding box center [476, 318] width 836 height 450
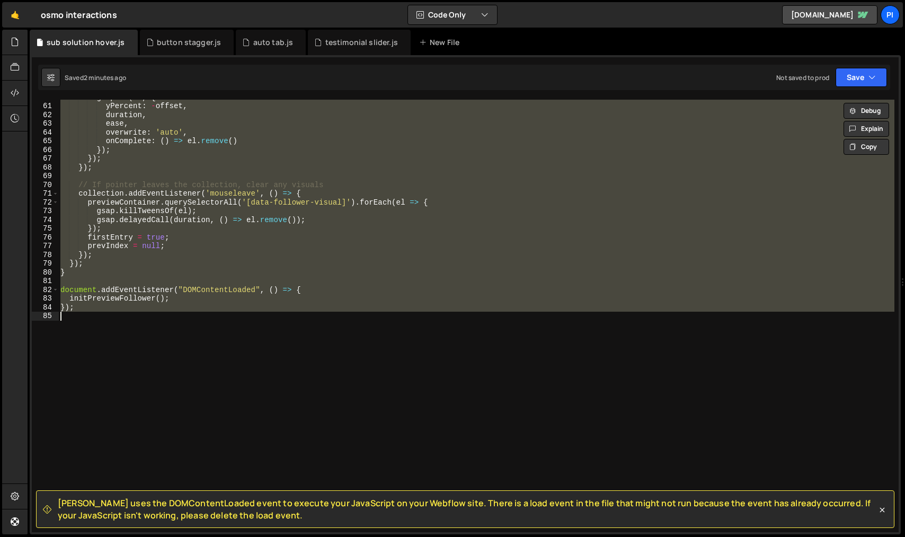
paste textarea
type textarea "})"
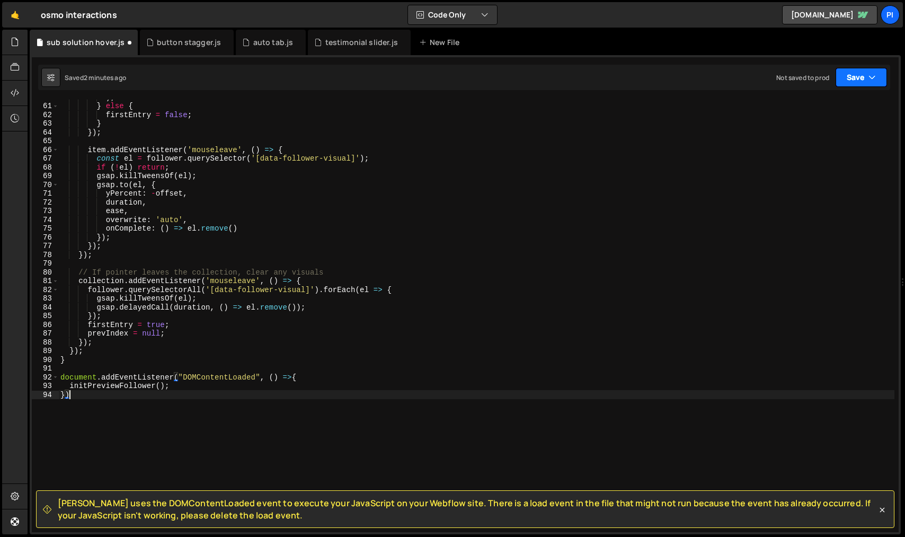
click at [853, 79] on button "Save" at bounding box center [861, 77] width 51 height 19
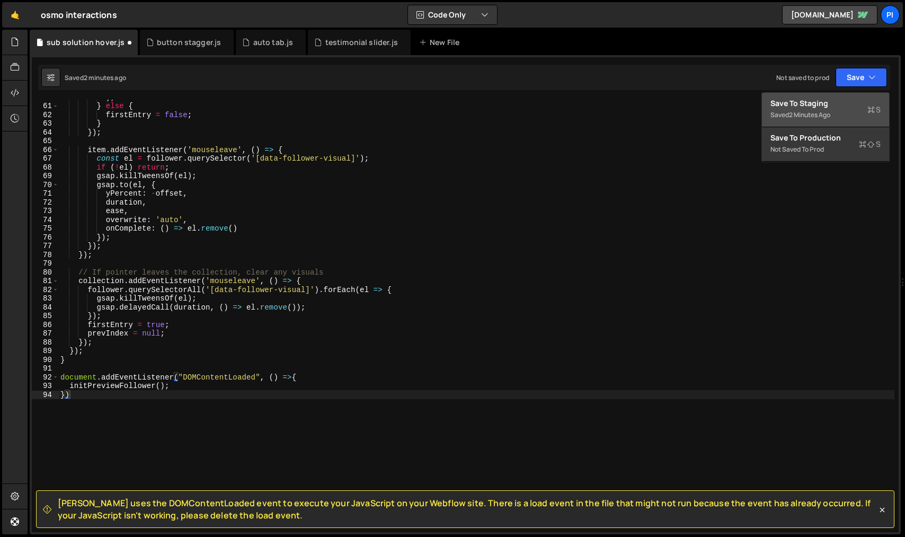
click at [843, 98] on div "Save to Staging S" at bounding box center [826, 103] width 110 height 11
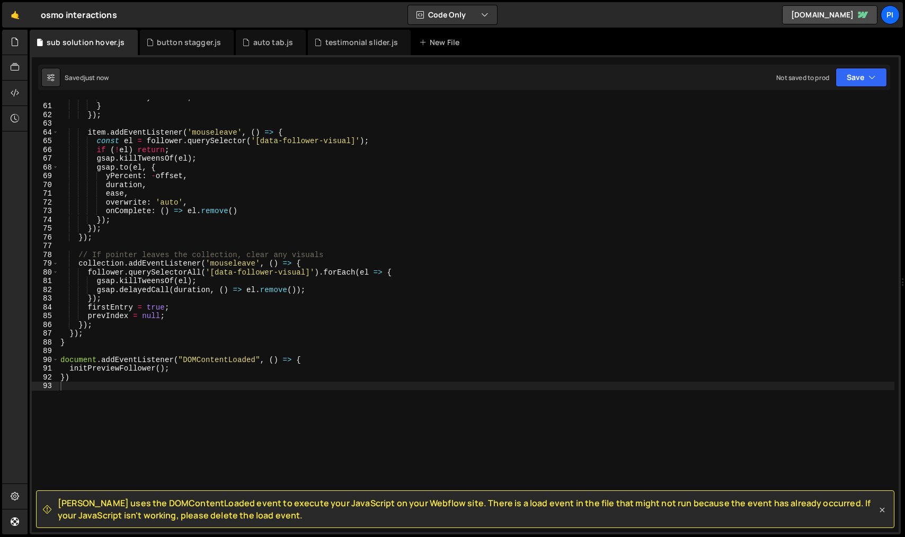
click at [886, 509] on icon at bounding box center [882, 510] width 11 height 11
